Goal: Check status: Check status

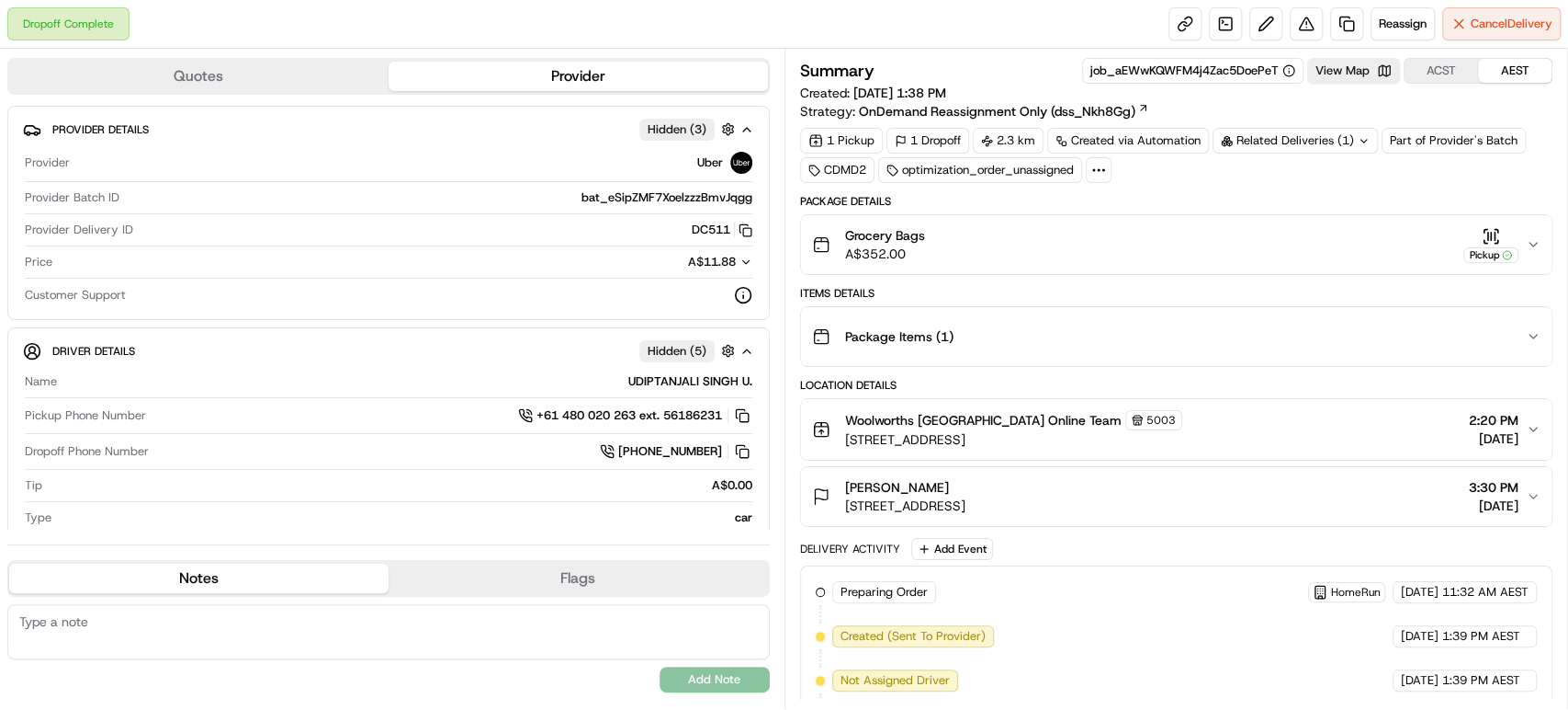
click at [1378, 229] on div "Grocery Bags A$352.00 Pickup" at bounding box center [1169, 245] width 714 height 37
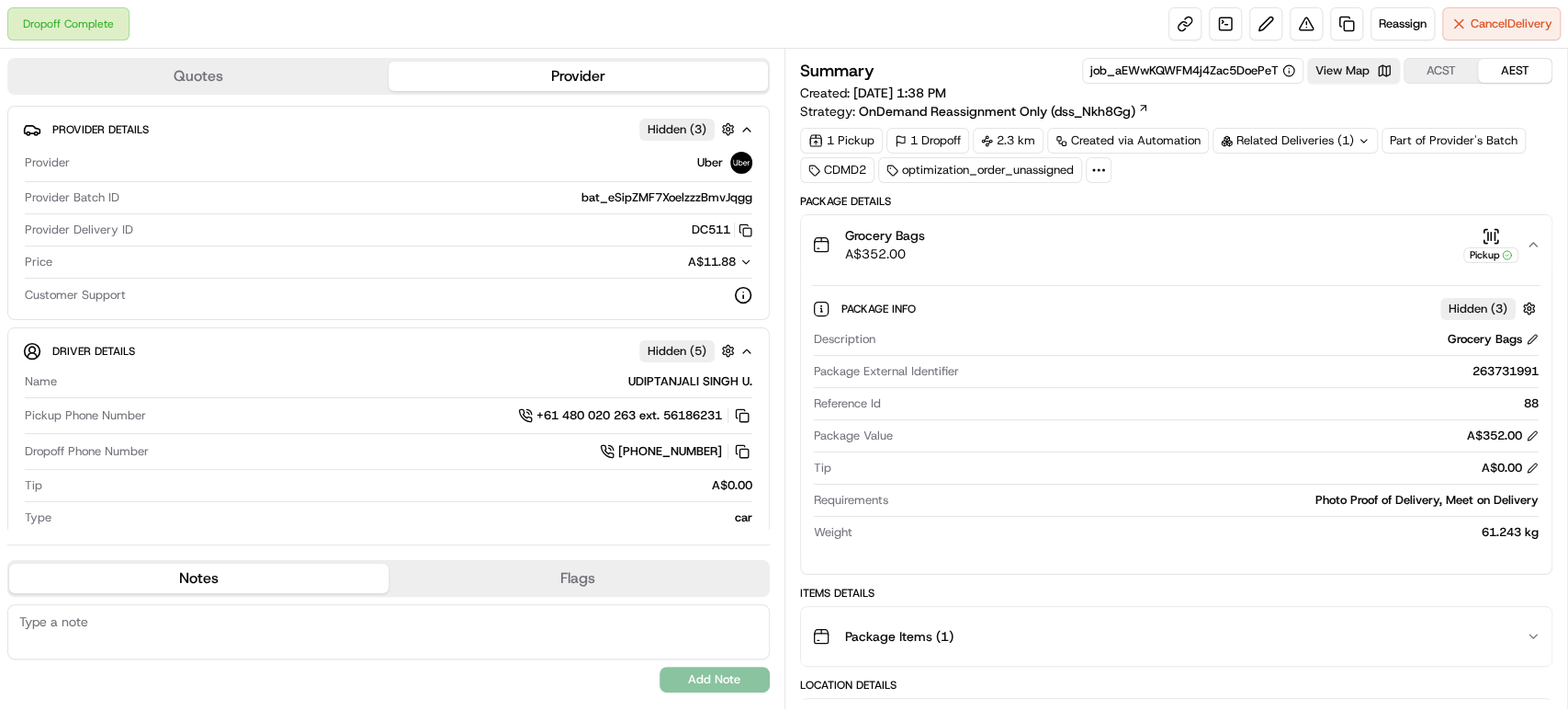
click at [1312, 145] on div "Related Deliveries (1)" at bounding box center [1296, 140] width 165 height 25
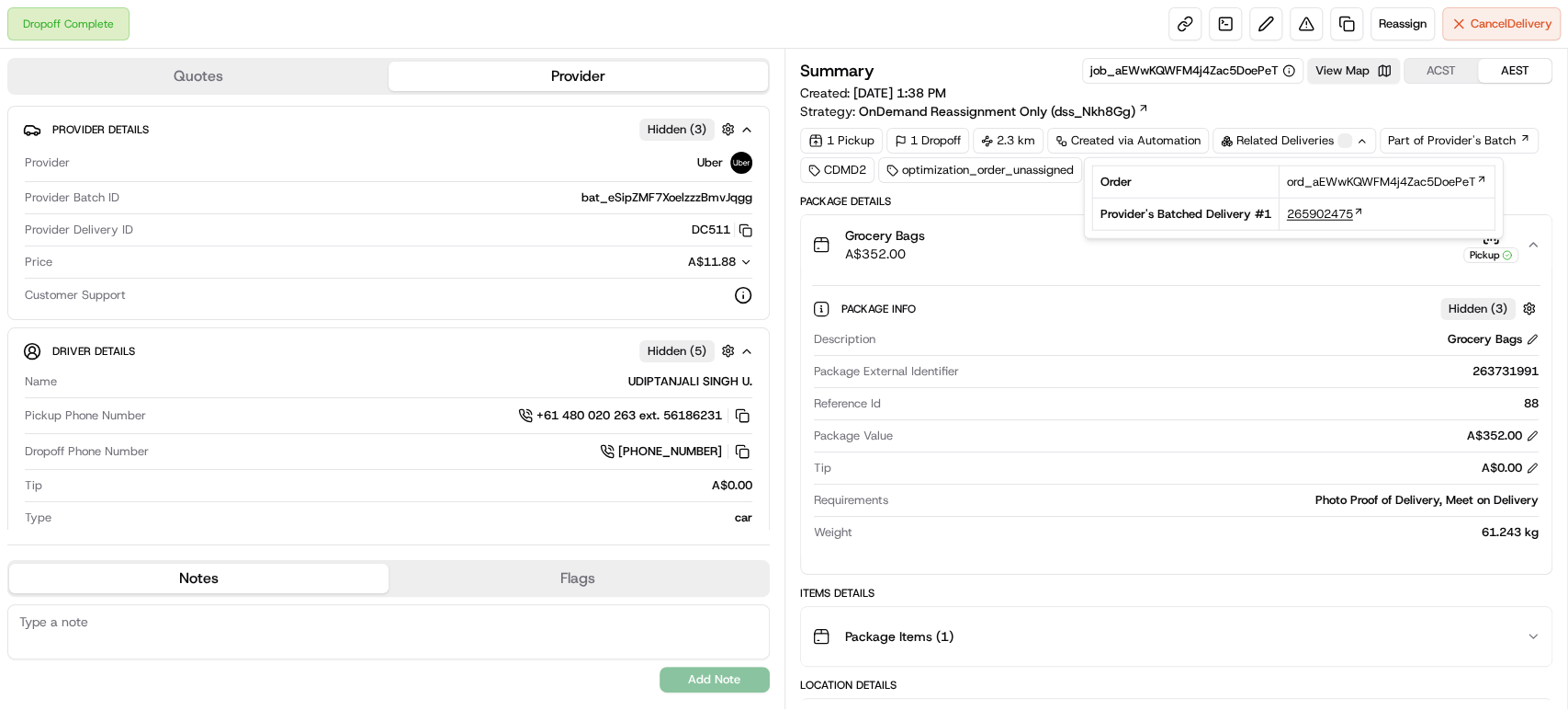
click at [1331, 214] on span "265902475" at bounding box center [1320, 214] width 66 height 17
click at [1080, 260] on div "Grocery Bags A$352.00 Pickup" at bounding box center [1169, 245] width 714 height 37
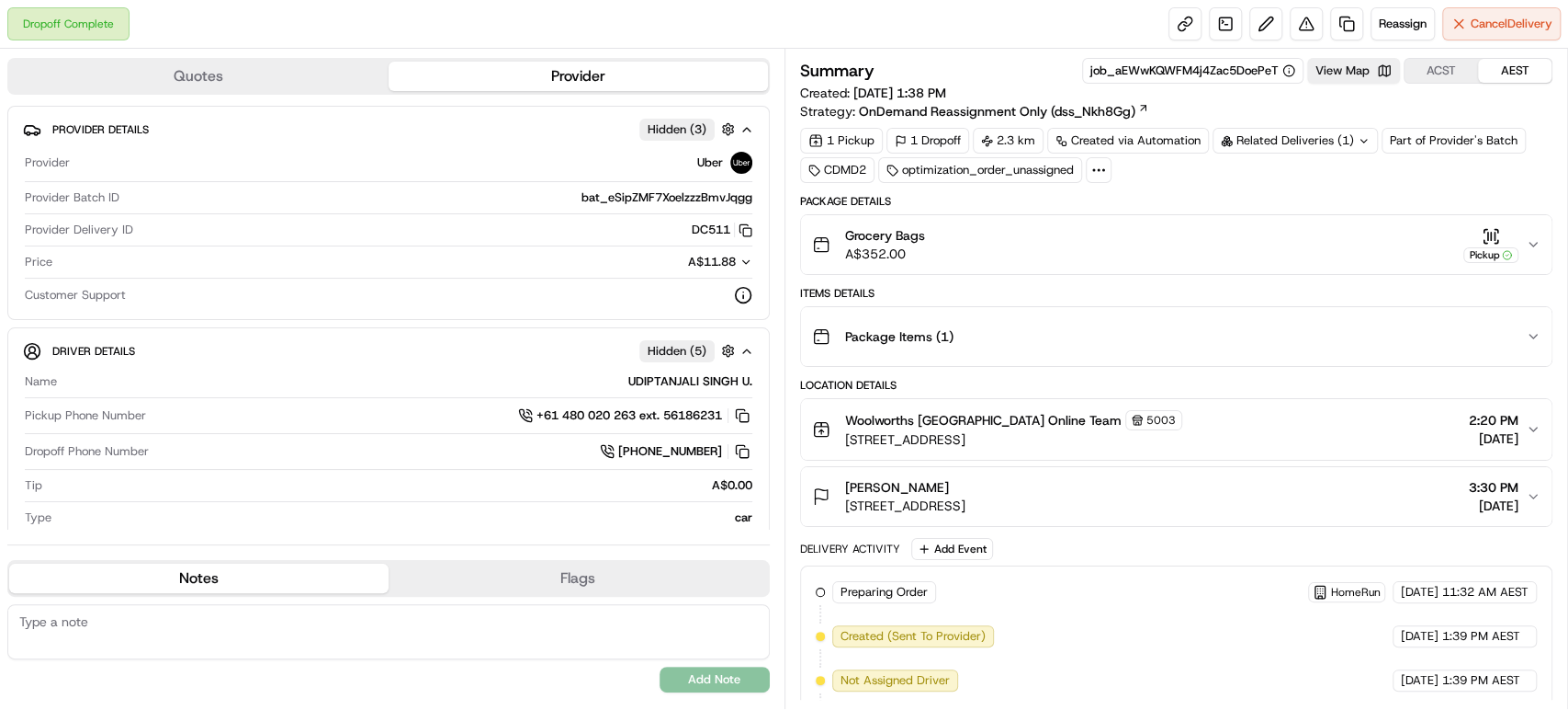
click at [1081, 255] on div "Grocery Bags A$352.00 Pickup" at bounding box center [1169, 245] width 714 height 37
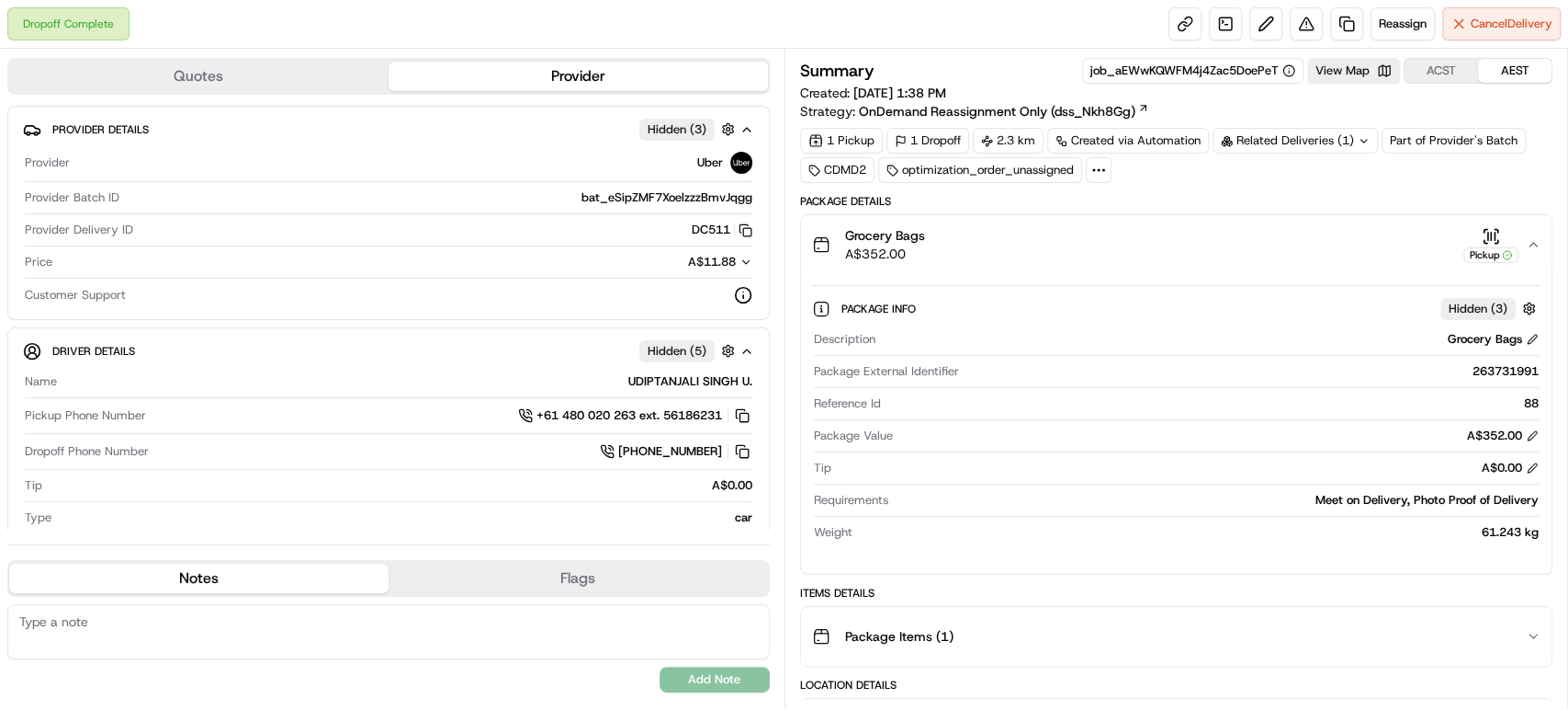
click at [1082, 252] on div "Grocery Bags A$352.00 Pickup" at bounding box center [1169, 245] width 714 height 37
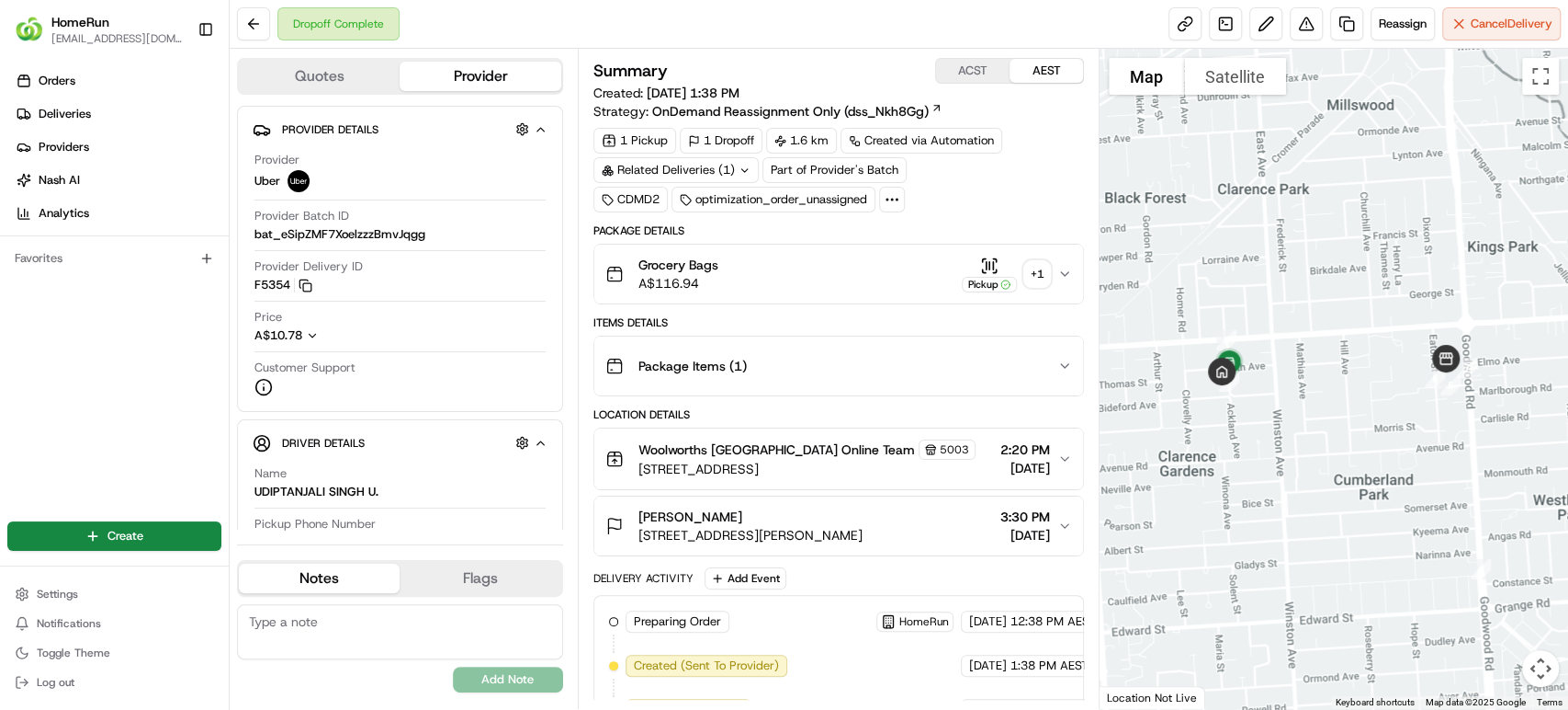
click at [883, 263] on div "Grocery Bags A$116.94 Pickup + 1" at bounding box center [831, 274] width 452 height 37
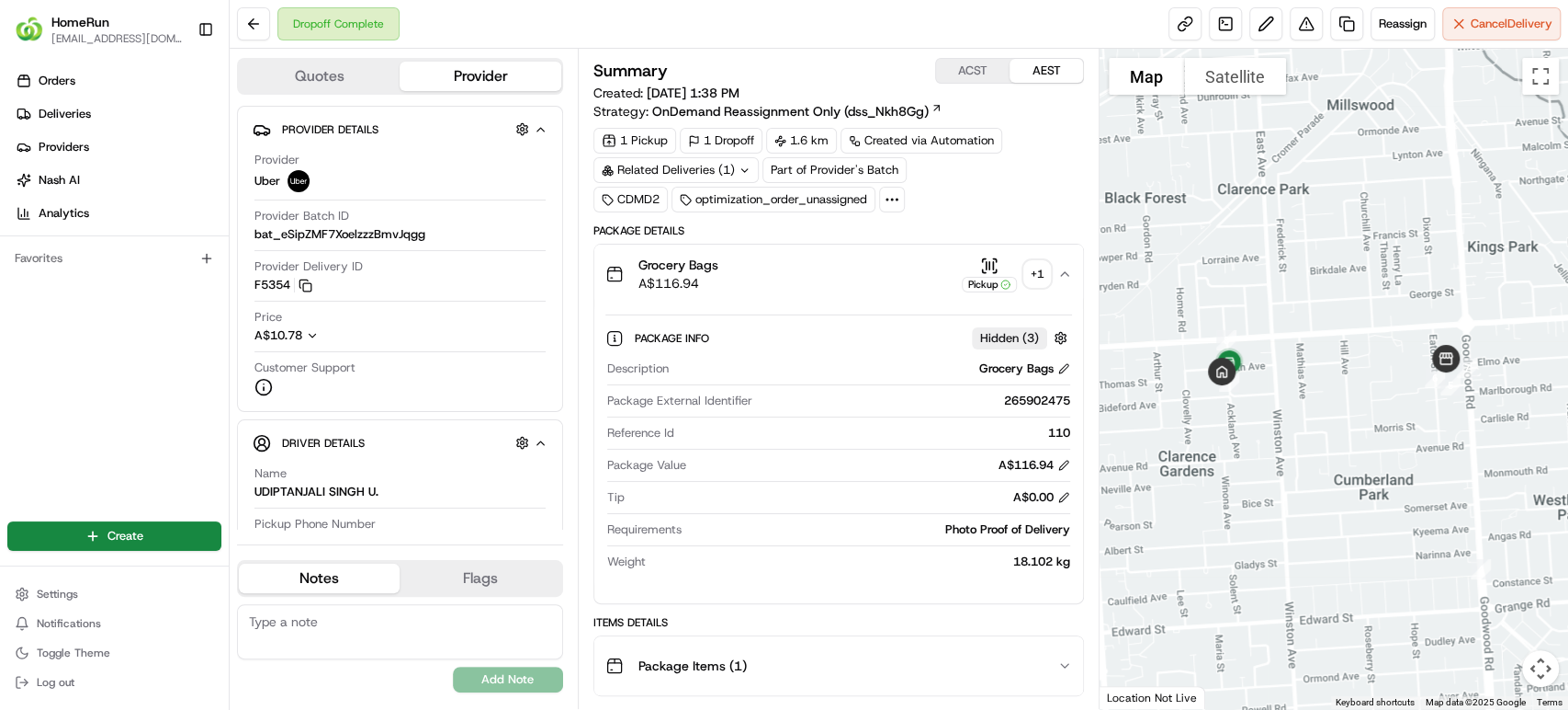
click at [883, 263] on div "Grocery Bags A$116.94 Pickup + 1" at bounding box center [831, 274] width 452 height 37
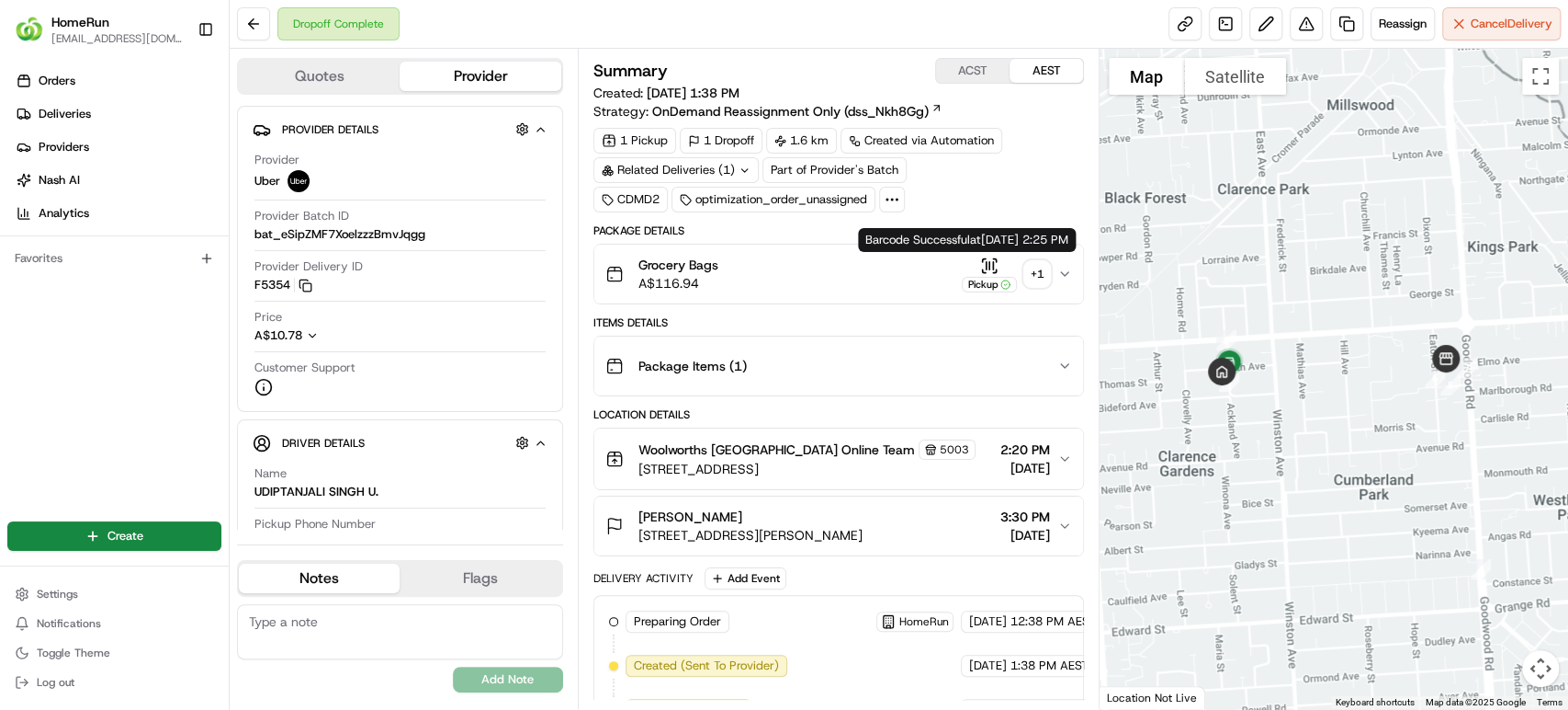
click at [1028, 266] on div "+ 1" at bounding box center [1037, 273] width 25 height 25
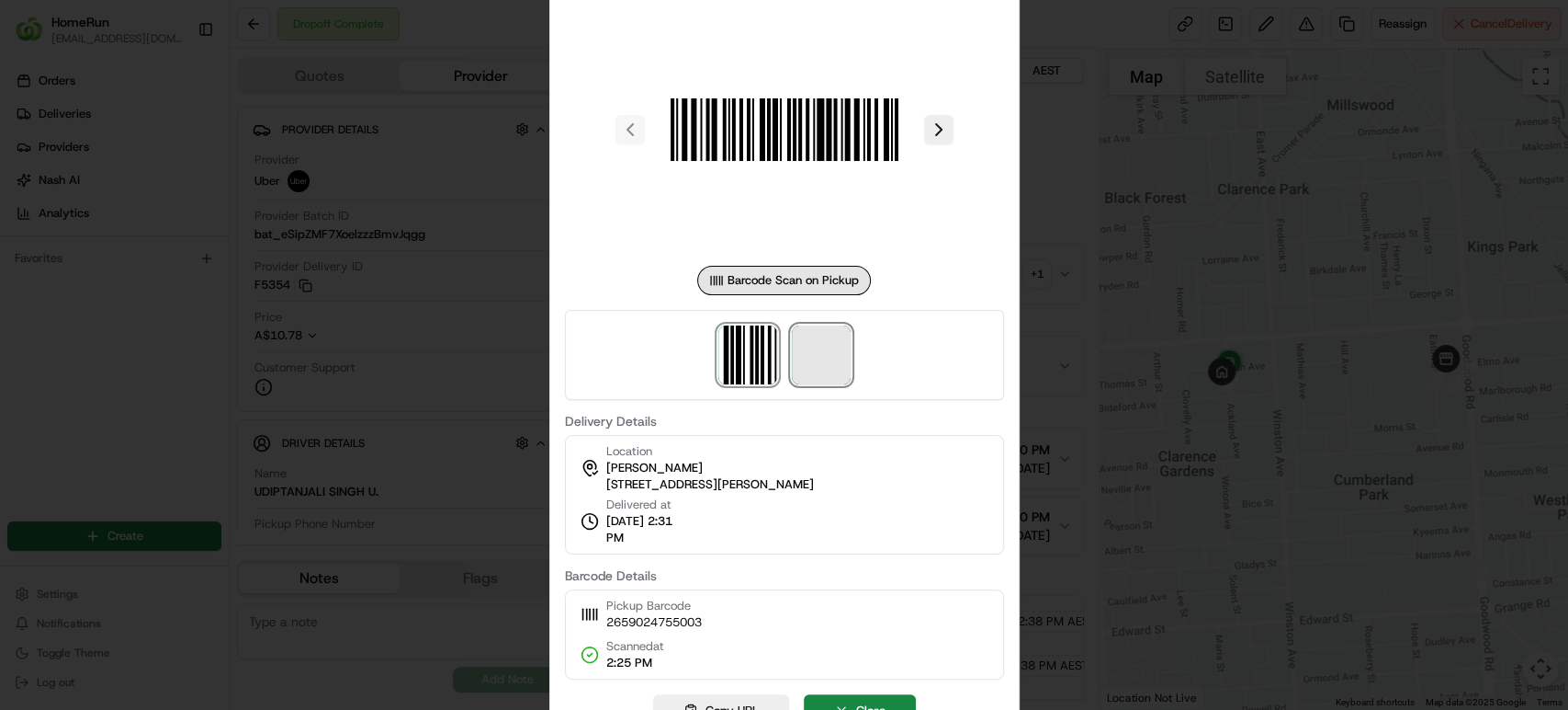
click at [807, 353] on span at bounding box center [821, 355] width 58 height 58
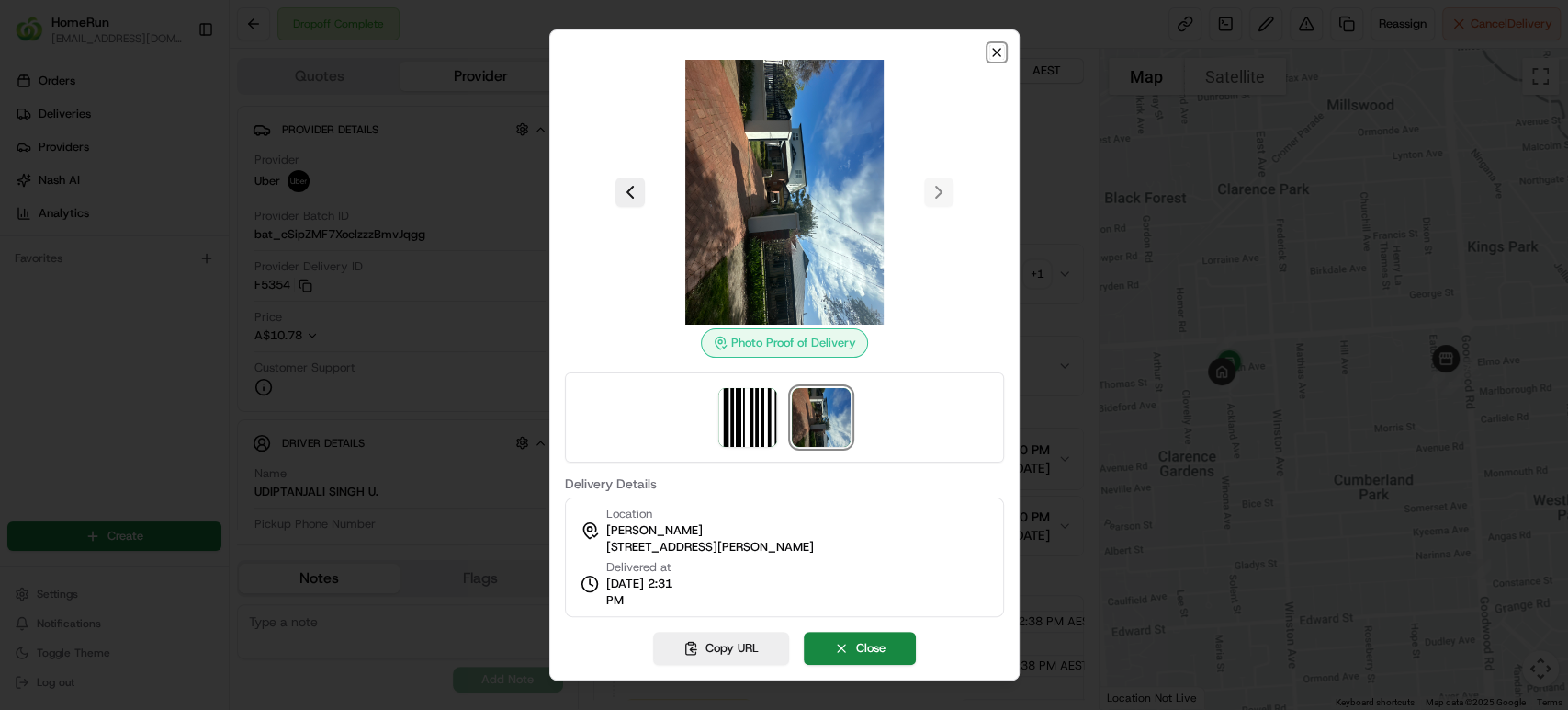
click at [997, 51] on icon "button" at bounding box center [997, 53] width 8 height 8
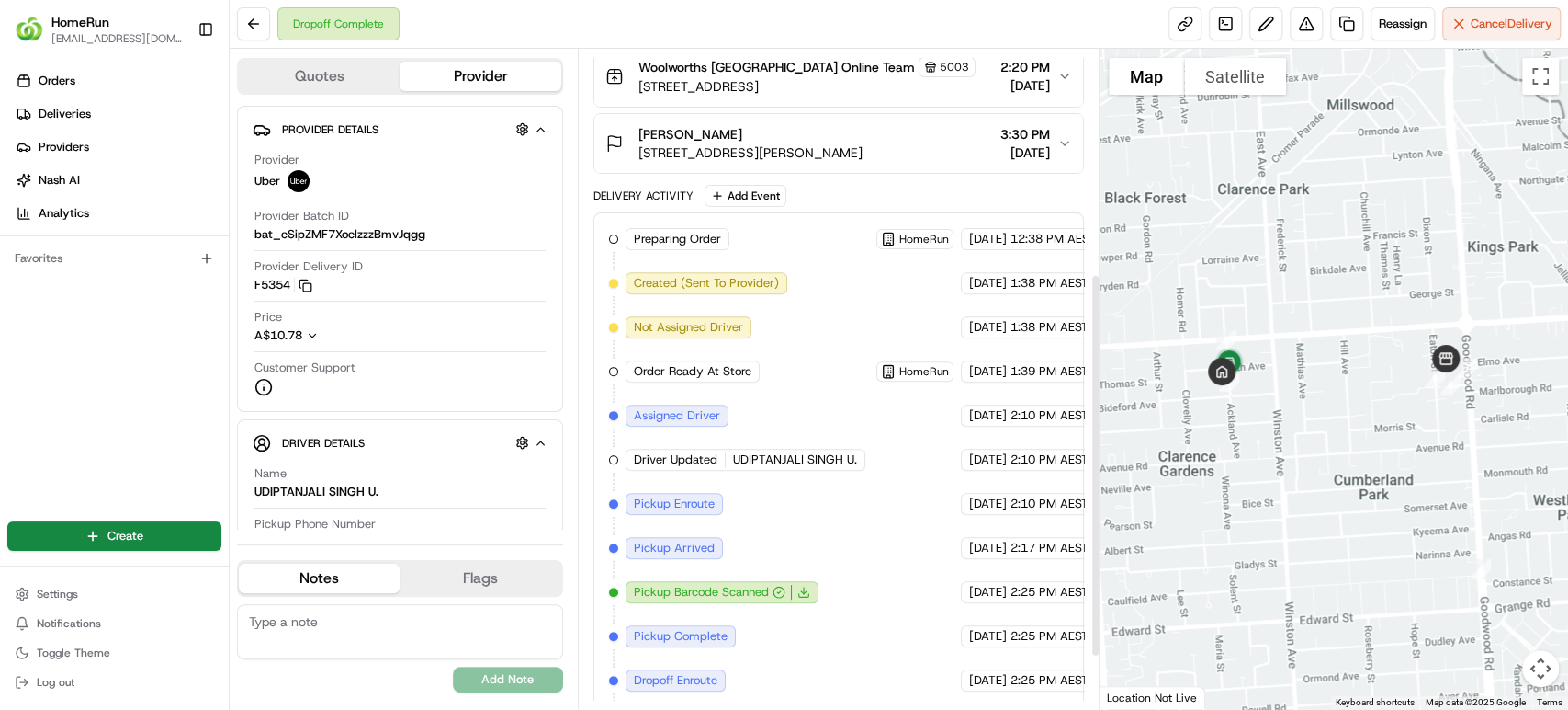
scroll to position [473, 0]
